Goal: Task Accomplishment & Management: Manage account settings

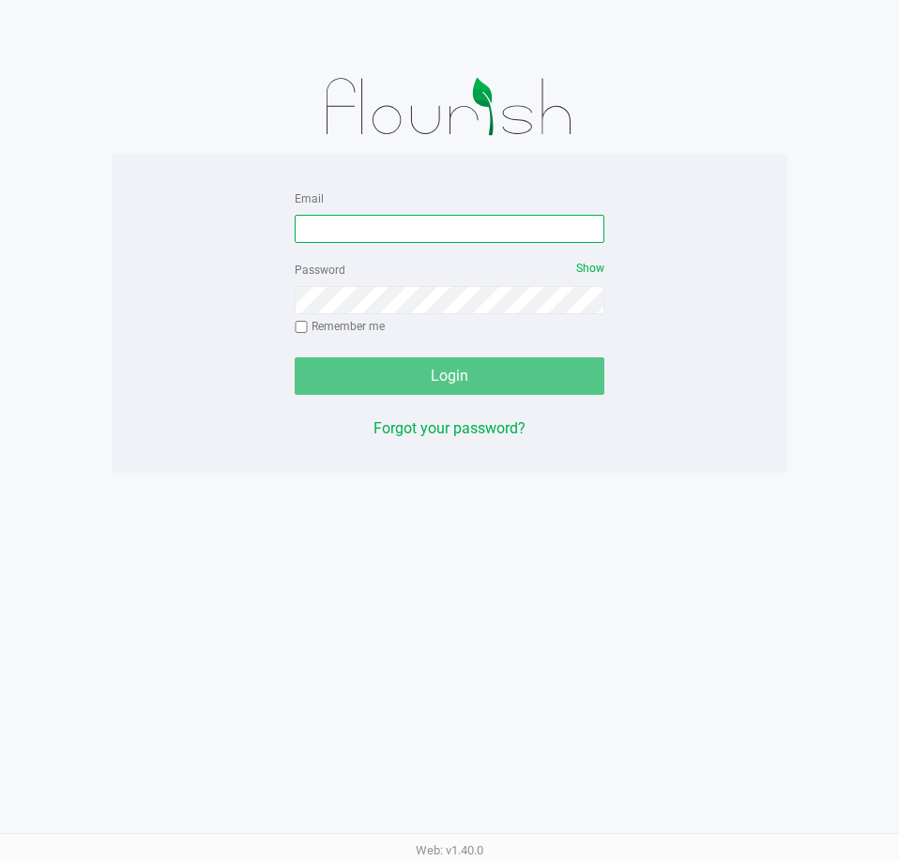
click at [545, 231] on input "Email" at bounding box center [450, 229] width 310 height 28
type input "[EMAIL_ADDRESS][DOMAIN_NAME]"
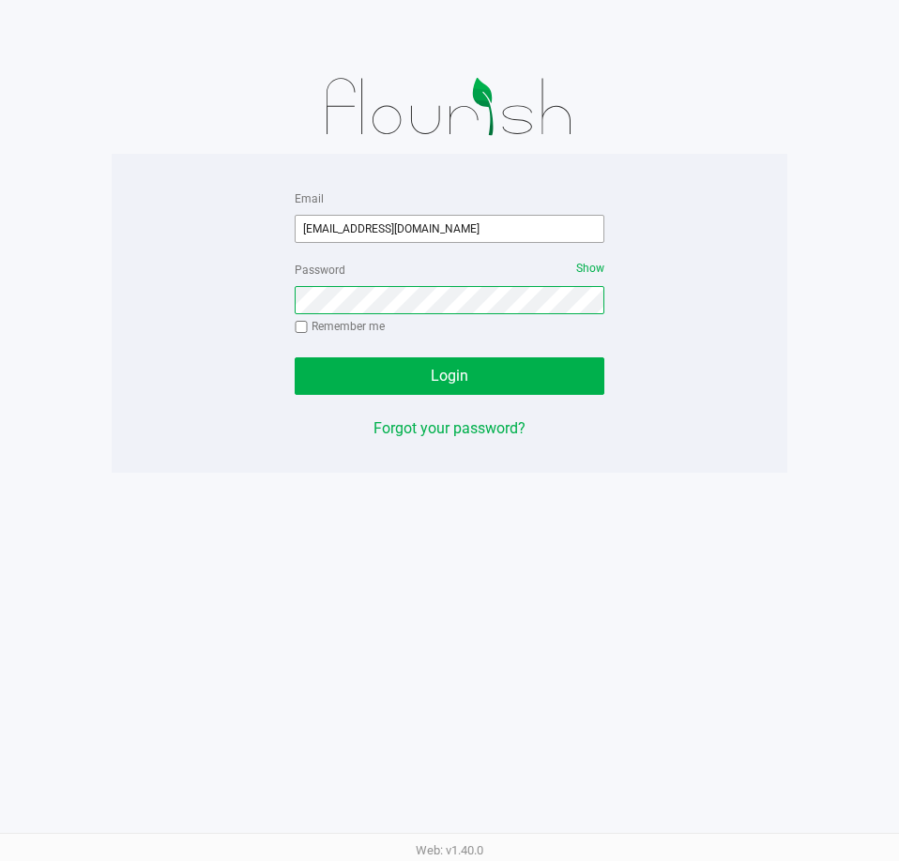
click at [295, 357] on button "Login" at bounding box center [450, 376] width 310 height 38
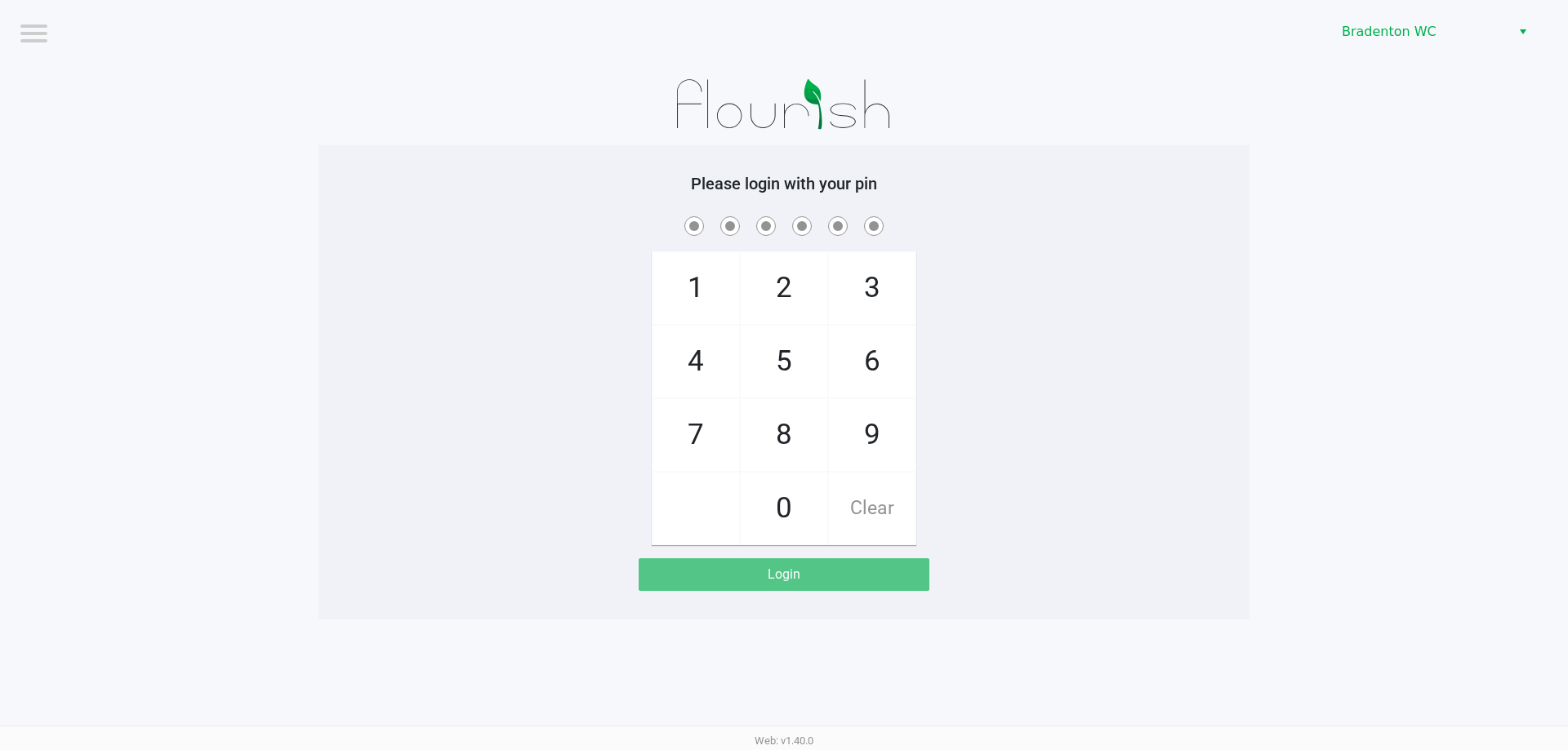
click at [782, 432] on span "8" at bounding box center [784, 435] width 86 height 72
checkbox input "true"
click at [782, 284] on span "2" at bounding box center [784, 288] width 86 height 72
checkbox input "true"
click at [772, 516] on span "0" at bounding box center [784, 508] width 86 height 72
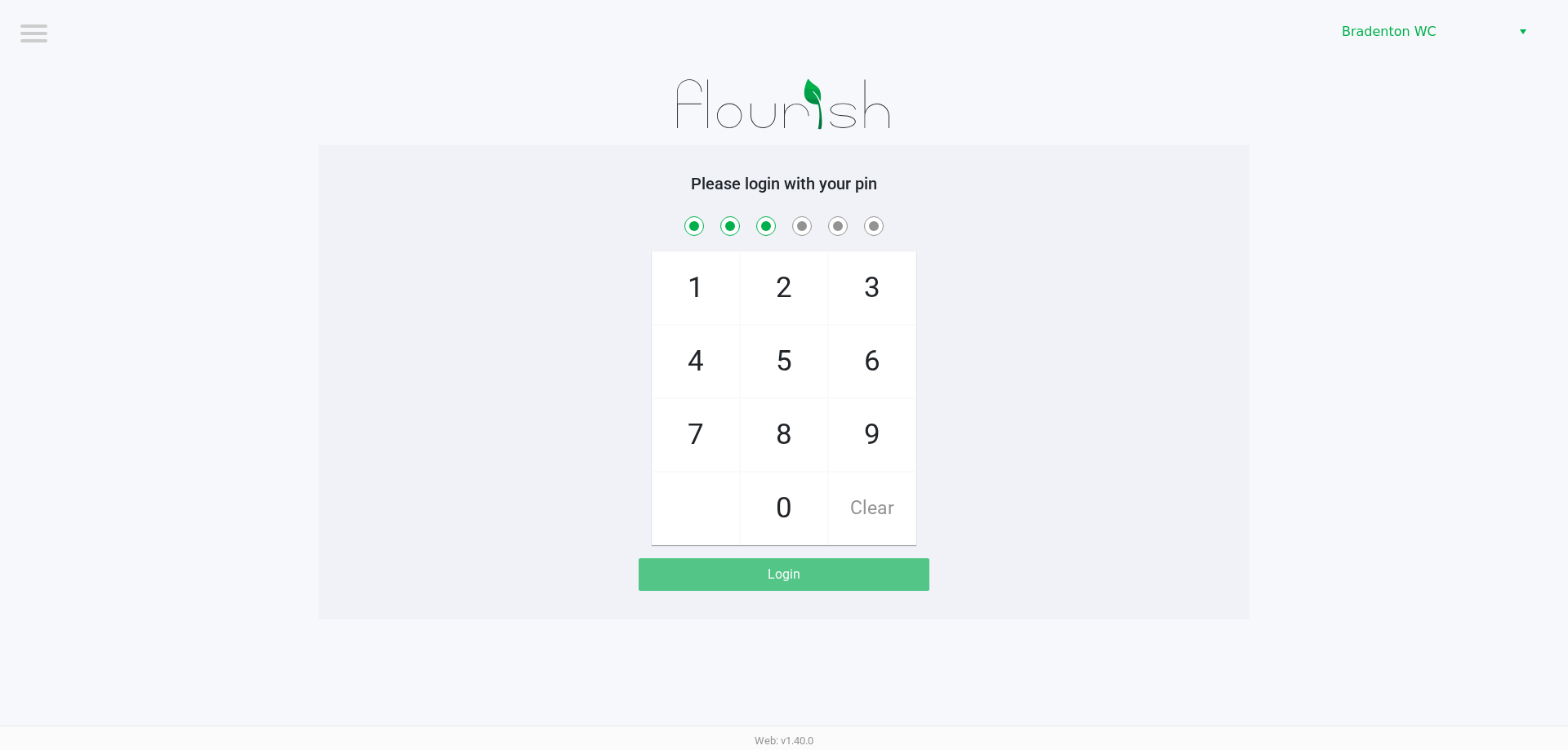
checkbox input "true"
click at [782, 438] on span "9" at bounding box center [871, 435] width 86 height 72
checkbox input "true"
click at [782, 429] on span "8" at bounding box center [784, 435] width 86 height 72
checkbox input "true"
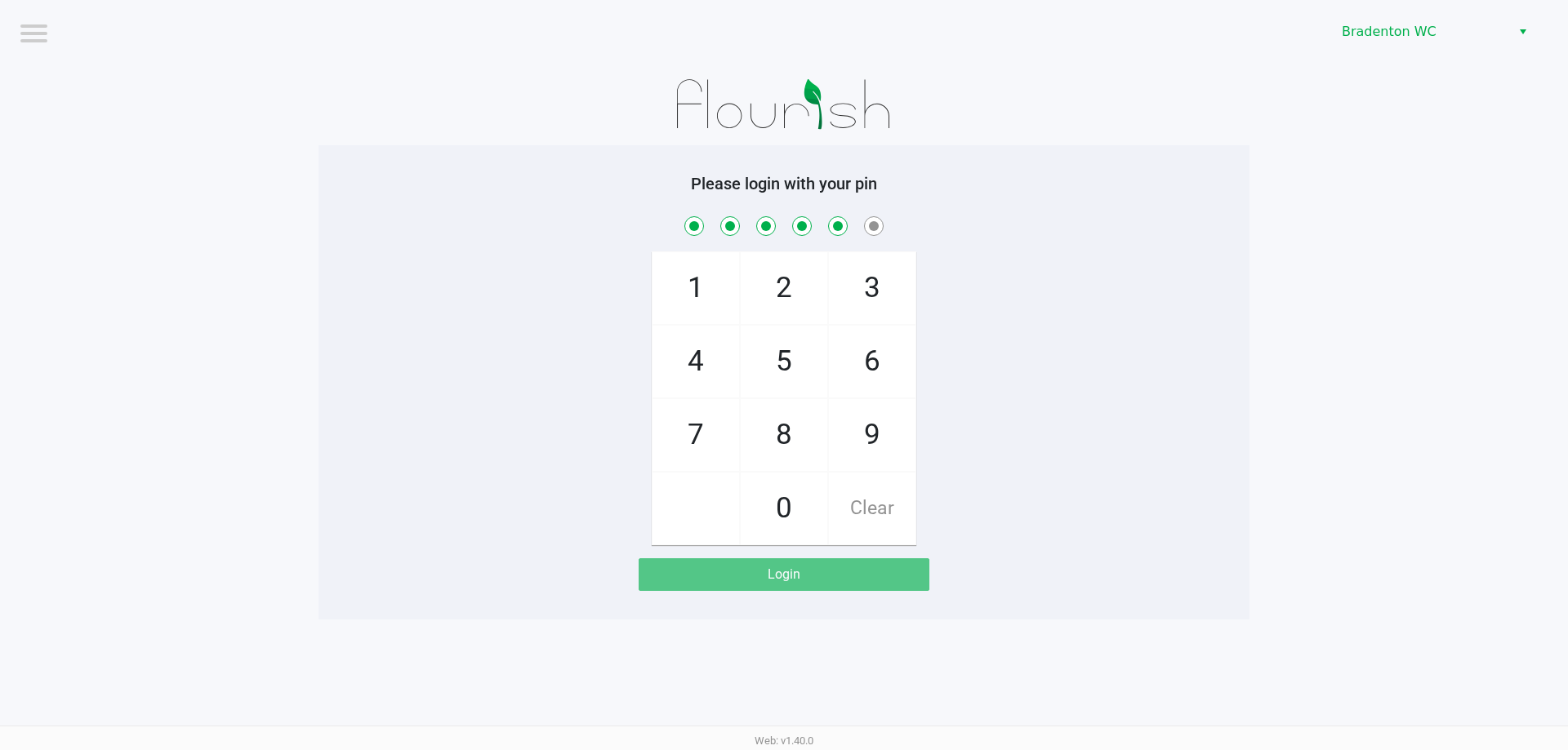
click at [685, 375] on span "4" at bounding box center [696, 361] width 86 height 72
checkbox input "true"
